Goal: Information Seeking & Learning: Learn about a topic

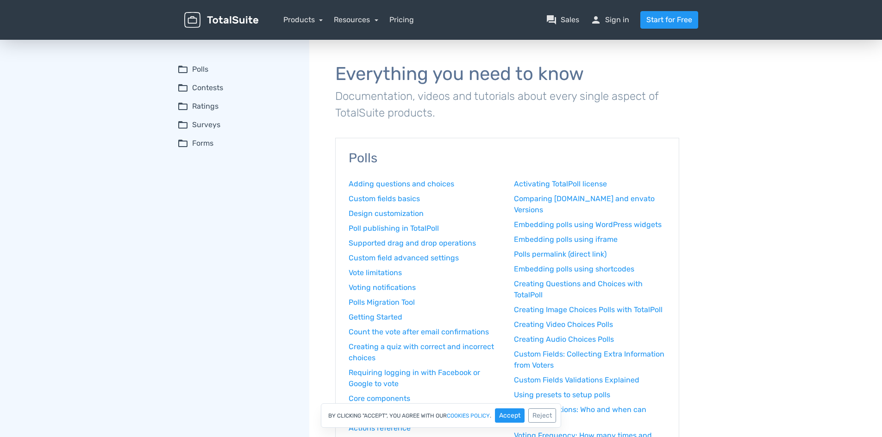
click at [218, 90] on summary "folder_open Contests" at bounding box center [236, 87] width 119 height 11
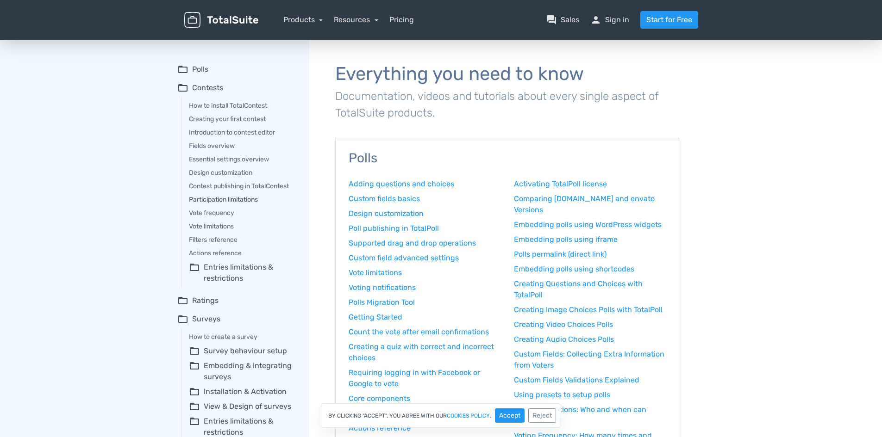
click at [244, 203] on link "Participation limitations" at bounding box center [242, 200] width 107 height 10
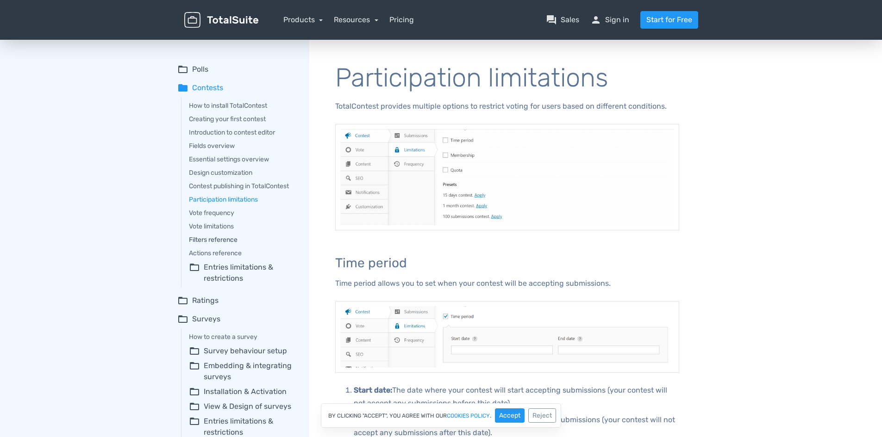
click at [231, 238] on link "Filters reference" at bounding box center [242, 240] width 107 height 10
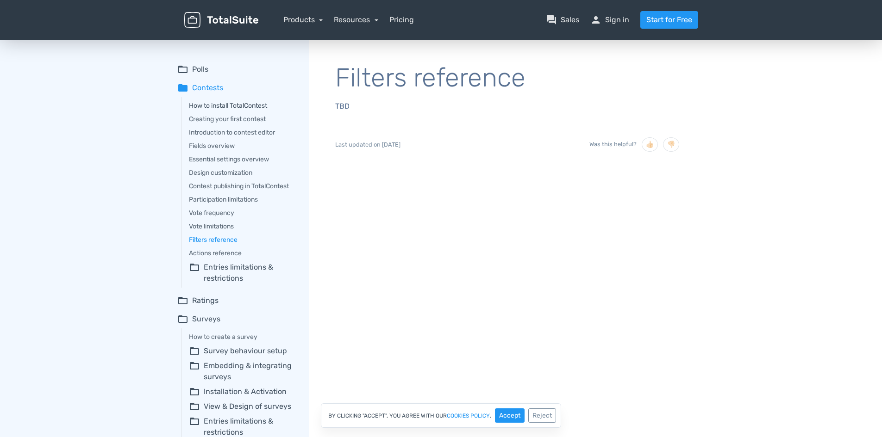
click at [223, 109] on link "How to install TotalContest" at bounding box center [242, 106] width 107 height 10
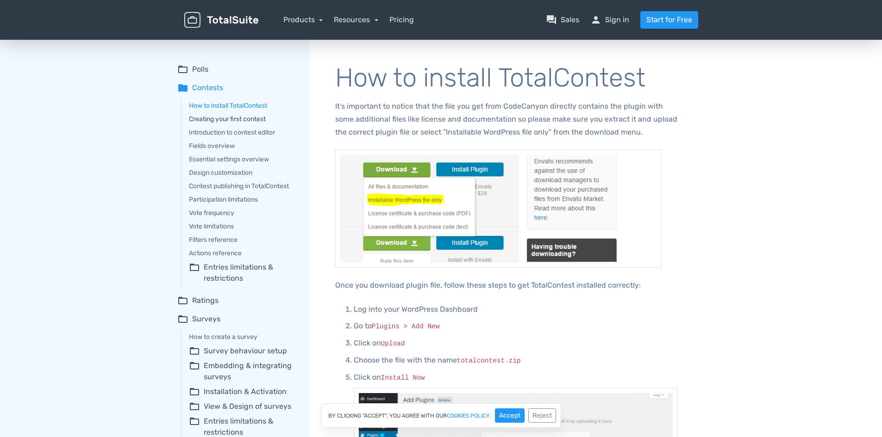
click at [251, 118] on link "Creating your first contest" at bounding box center [242, 119] width 107 height 10
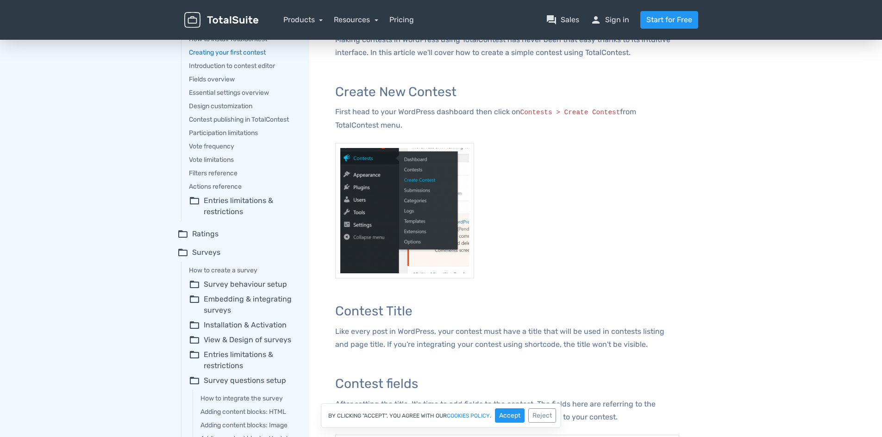
scroll to position [25, 0]
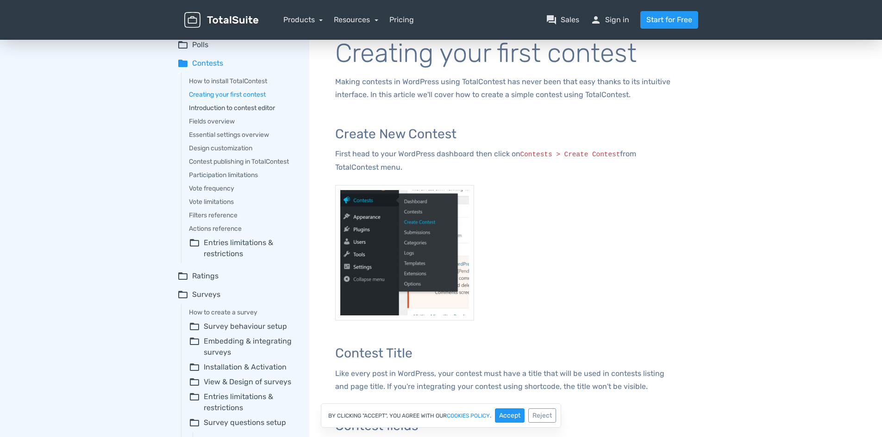
click at [238, 108] on link "Introduction to contest editor" at bounding box center [242, 108] width 107 height 10
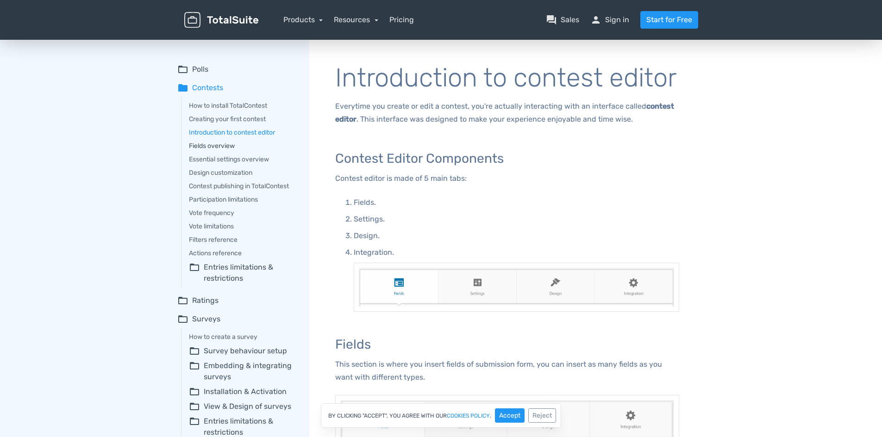
click at [234, 148] on link "Fields overview" at bounding box center [242, 146] width 107 height 10
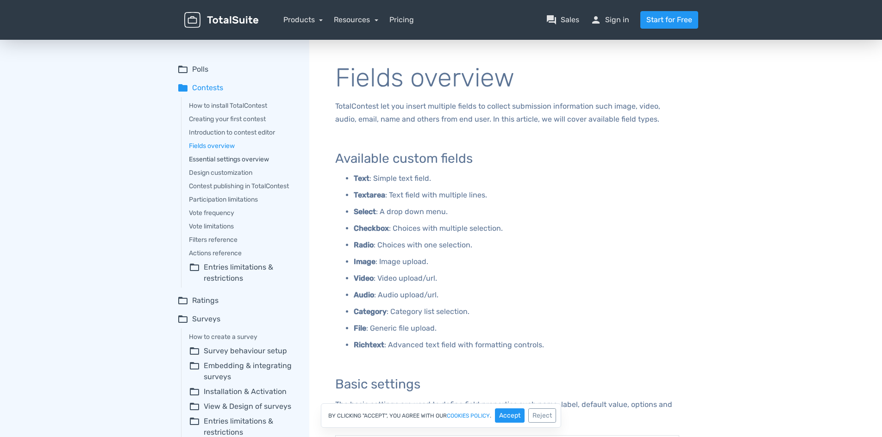
click at [262, 162] on link "Essential settings overview" at bounding box center [242, 160] width 107 height 10
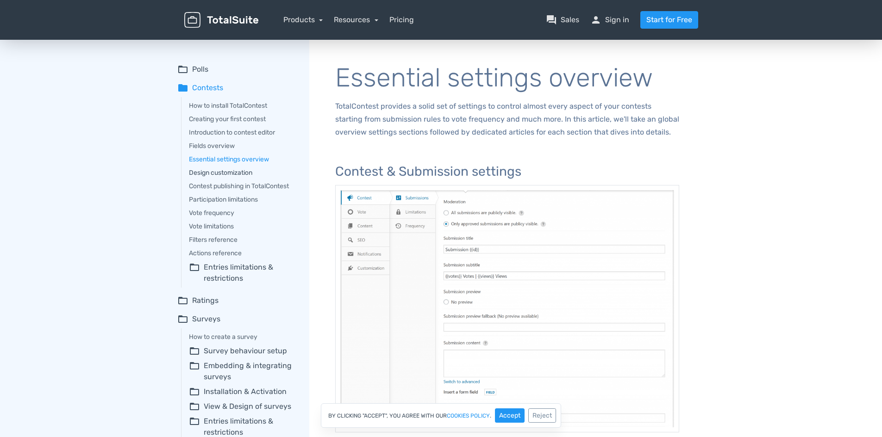
click at [247, 175] on link "Design customization" at bounding box center [242, 173] width 107 height 10
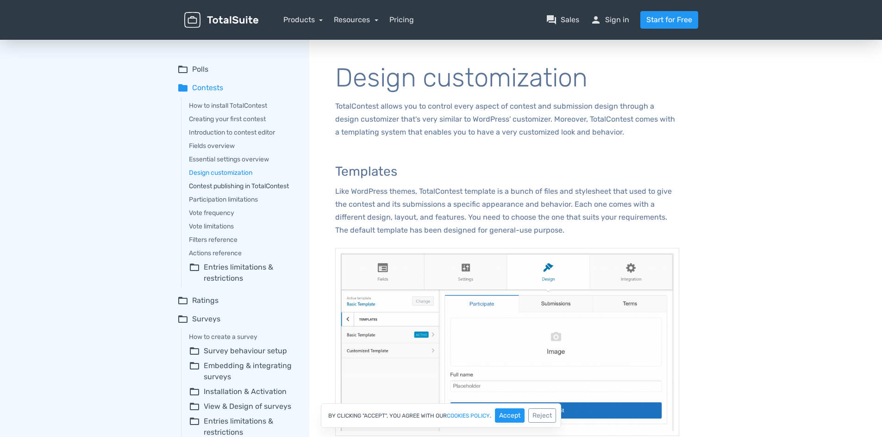
click at [250, 186] on link "Contest publishing in TotalContest" at bounding box center [242, 186] width 107 height 10
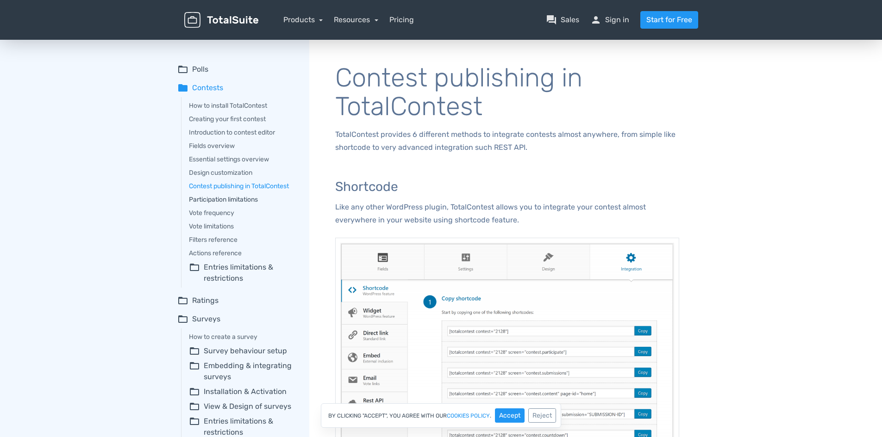
click at [242, 197] on link "Participation limitations" at bounding box center [242, 200] width 107 height 10
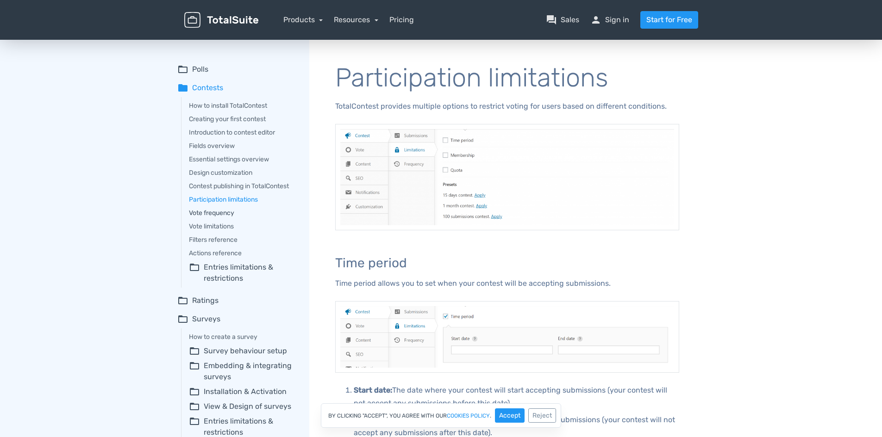
click at [233, 210] on link "Vote frequency" at bounding box center [242, 213] width 107 height 10
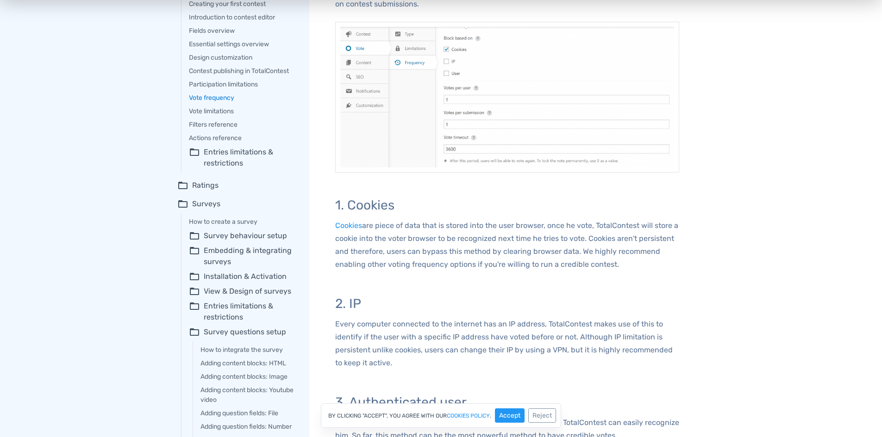
scroll to position [46, 0]
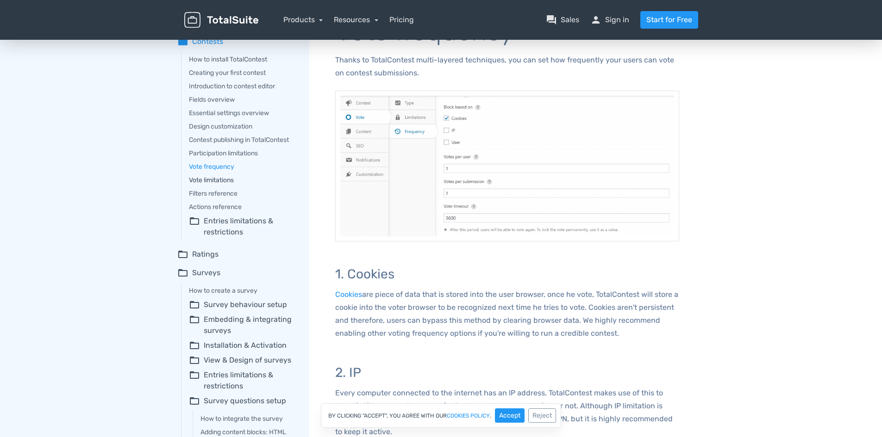
click at [220, 177] on link "Vote limitations" at bounding box center [242, 180] width 107 height 10
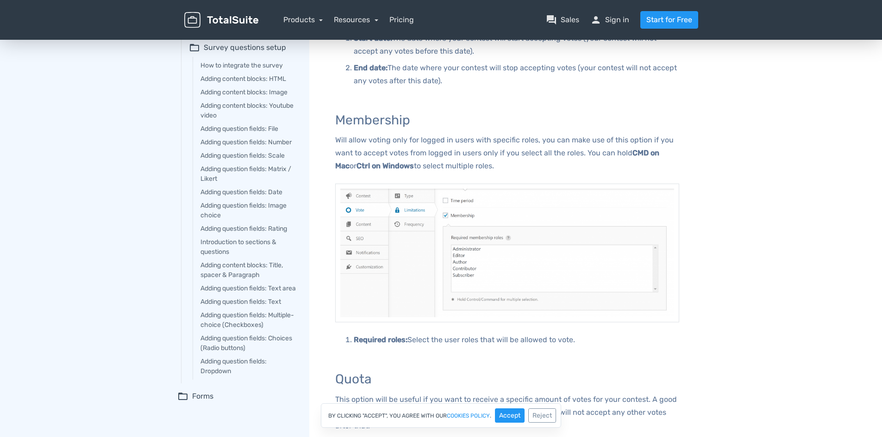
scroll to position [30, 0]
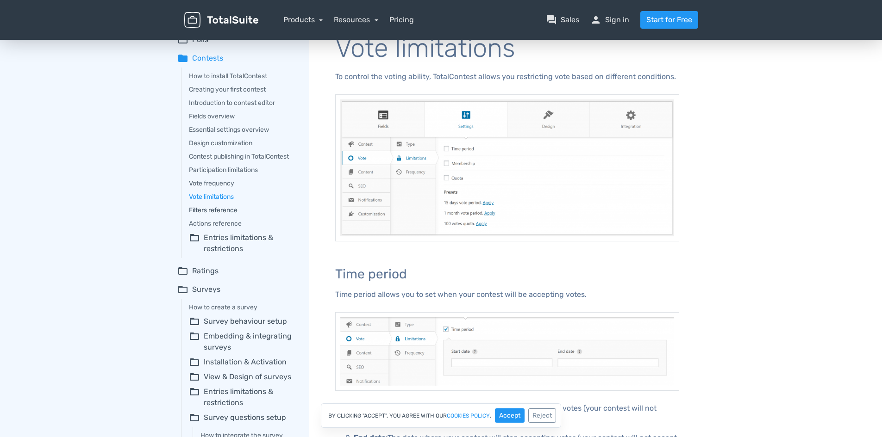
click at [238, 211] on link "Filters reference" at bounding box center [242, 211] width 107 height 10
